Goal: Navigation & Orientation: Find specific page/section

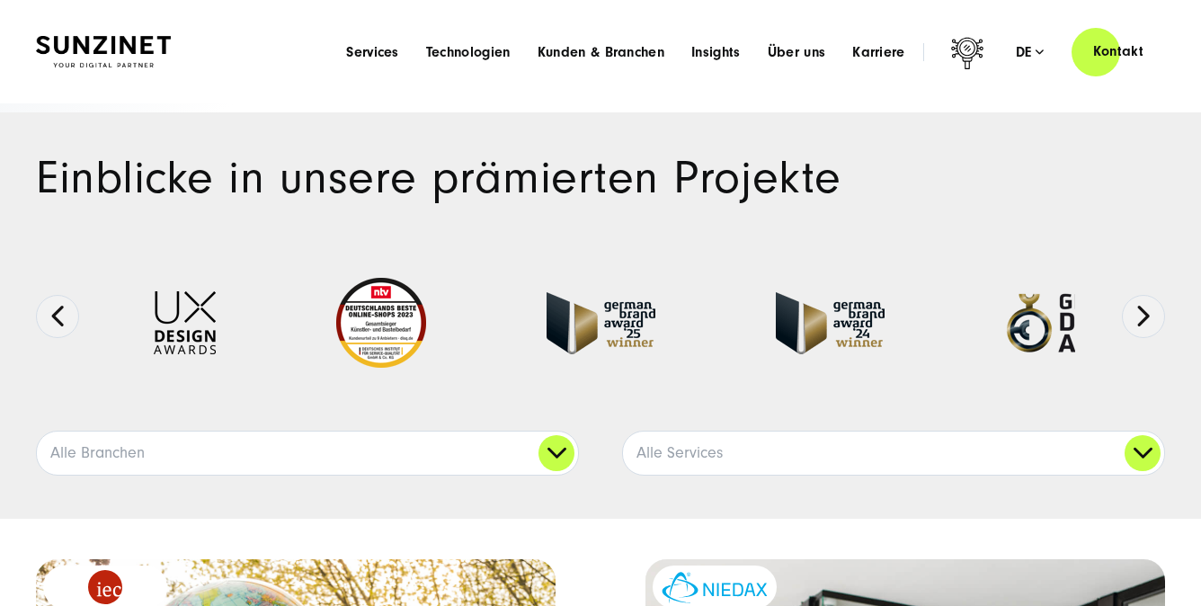
click at [135, 67] on div at bounding box center [103, 51] width 135 height 51
click at [135, 49] on img at bounding box center [103, 51] width 135 height 31
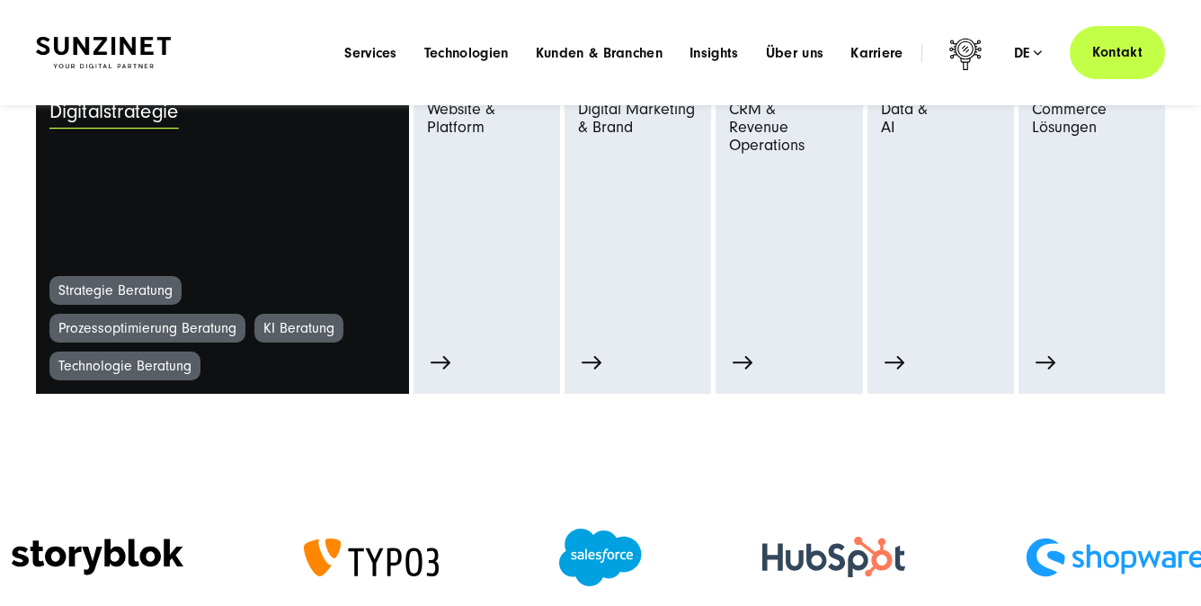
scroll to position [832, 0]
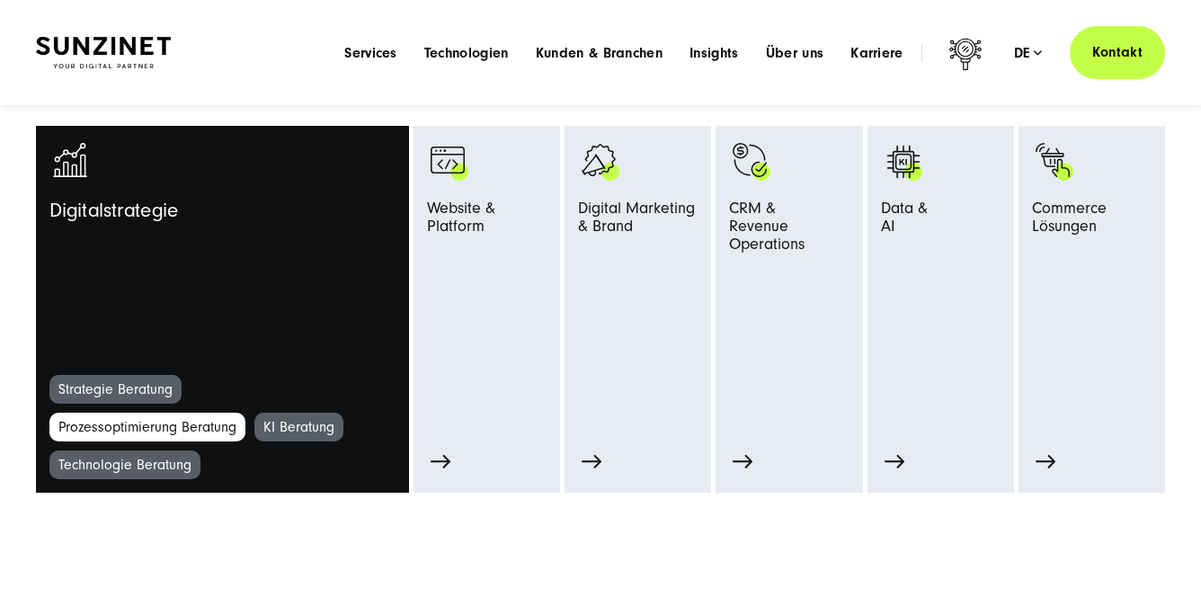
click at [97, 432] on link "Prozessoptimierung Beratung" at bounding box center [147, 427] width 196 height 29
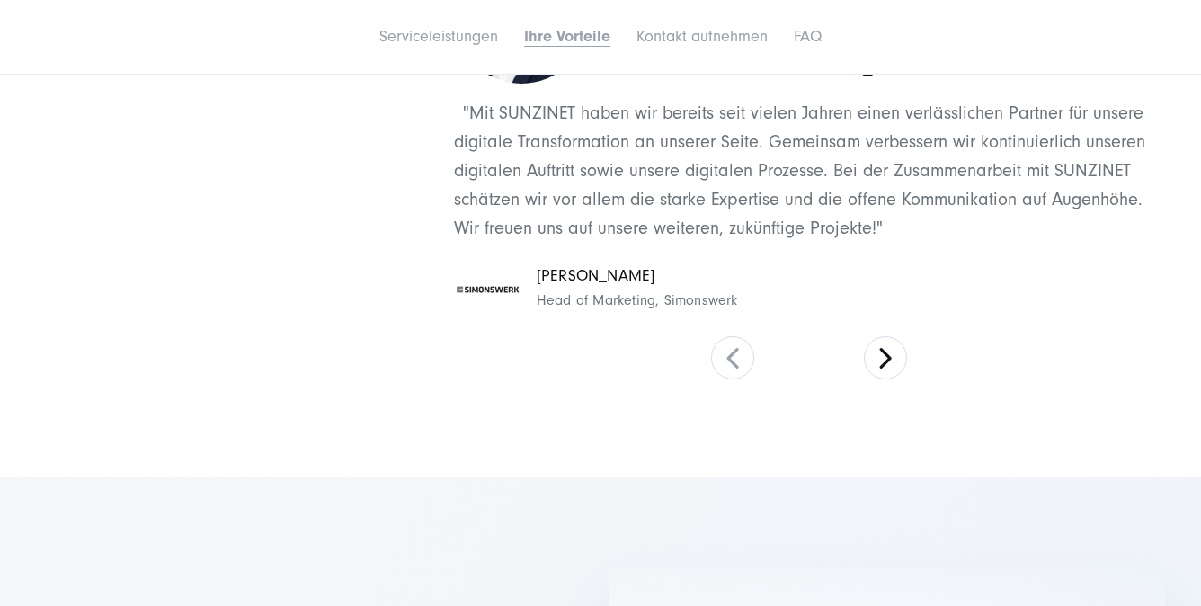
scroll to position [5598, 0]
